Goal: Task Accomplishment & Management: Use online tool/utility

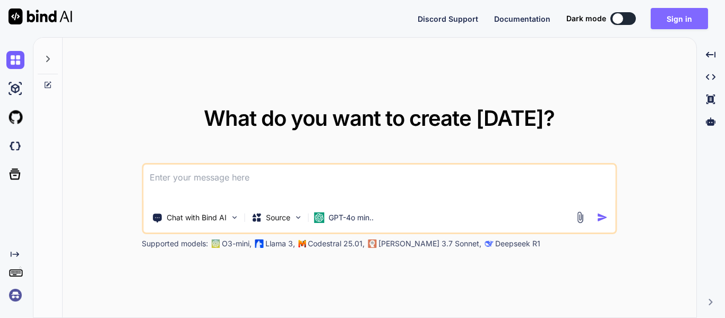
click at [681, 19] on button "Sign in" at bounding box center [678, 18] width 57 height 21
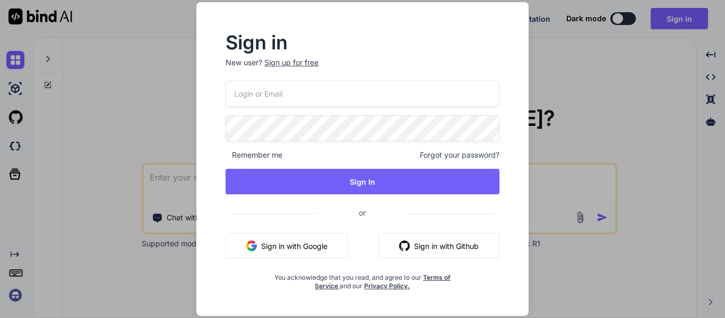
click at [297, 247] on button "Sign in with Google" at bounding box center [286, 245] width 123 height 25
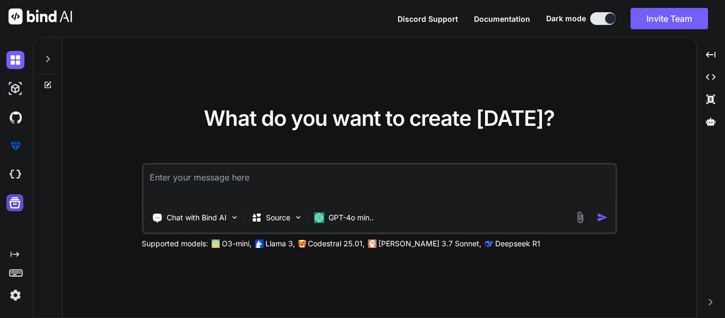
click at [16, 199] on icon at bounding box center [15, 202] width 11 height 11
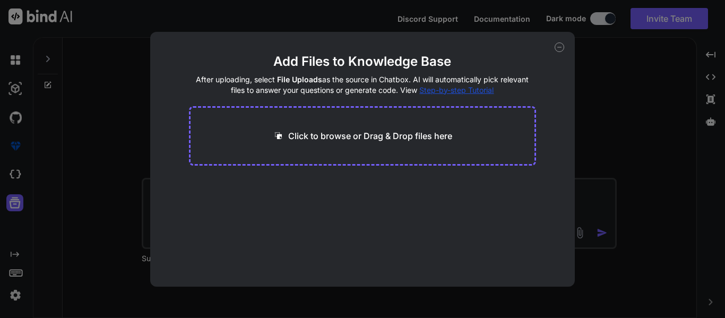
click at [561, 47] on icon at bounding box center [559, 47] width 10 height 10
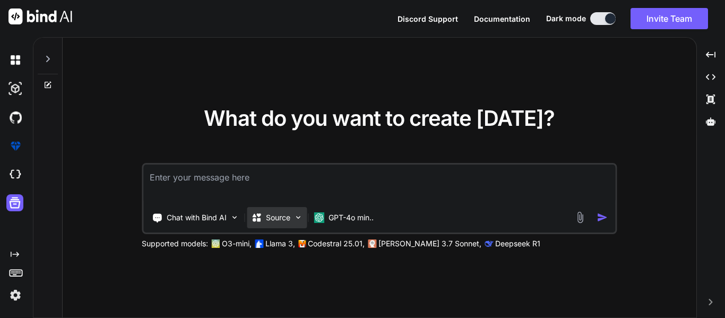
click at [305, 220] on div "Source" at bounding box center [277, 217] width 60 height 21
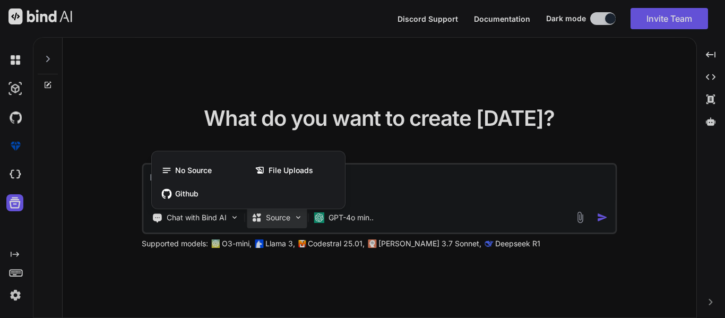
click at [304, 220] on div at bounding box center [362, 159] width 725 height 318
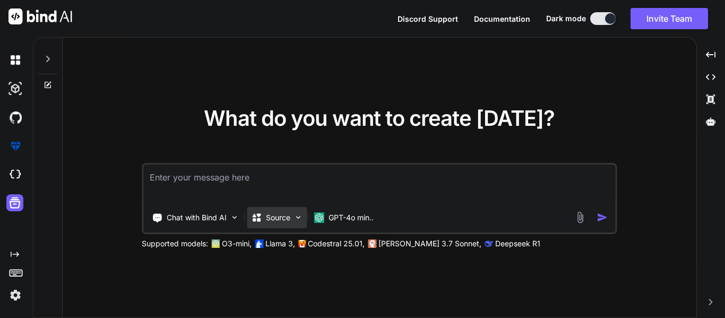
click at [270, 218] on p "Source" at bounding box center [278, 217] width 24 height 11
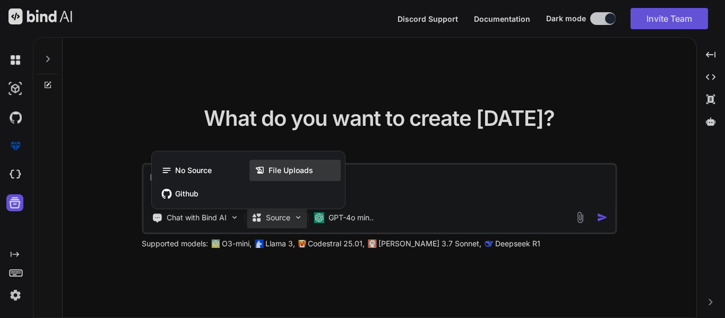
click at [267, 169] on icon at bounding box center [262, 170] width 14 height 11
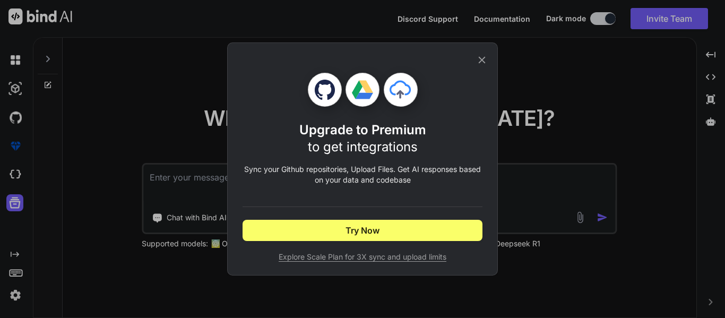
click at [482, 55] on icon at bounding box center [482, 60] width 12 height 12
